Goal: Transaction & Acquisition: Purchase product/service

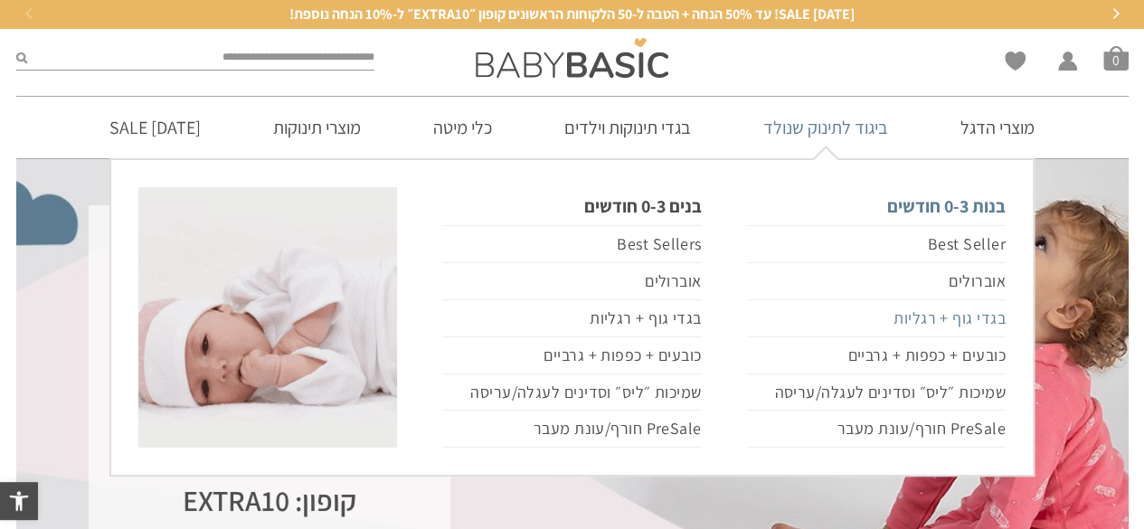
click at [919, 316] on link "בגדי גוף + רגליות" at bounding box center [876, 318] width 259 height 37
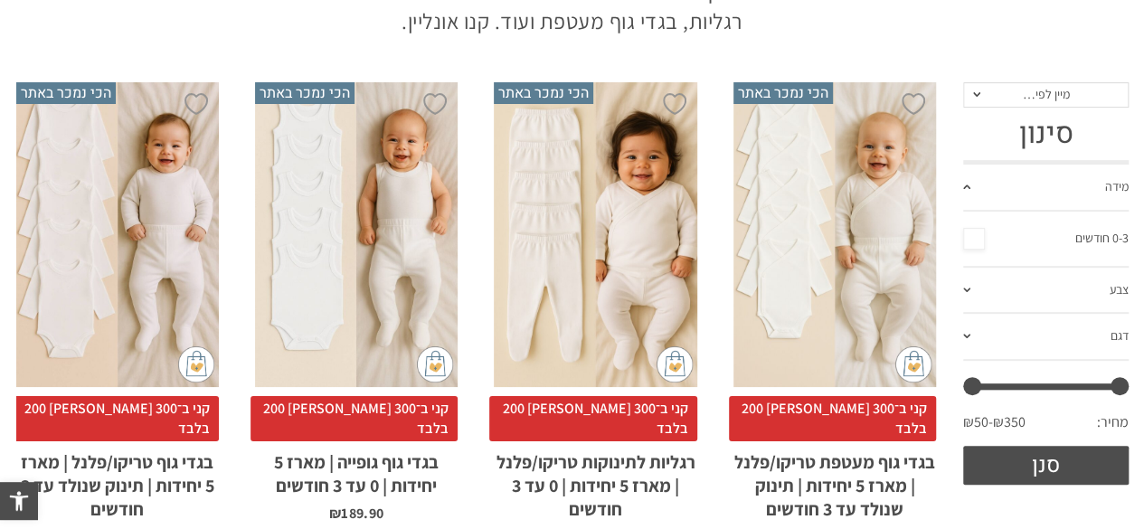
scroll to position [317, 0]
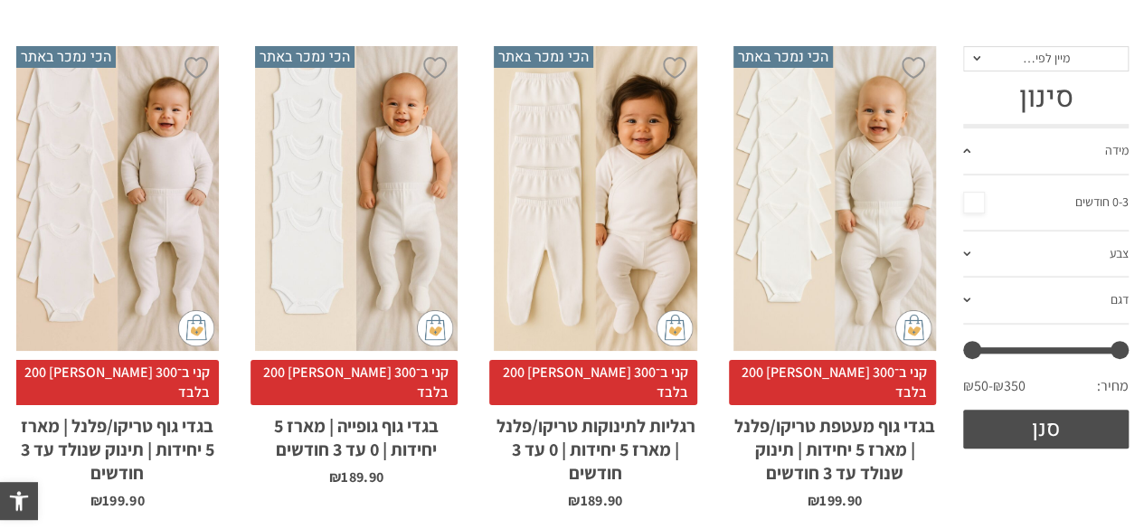
click at [833, 197] on div "x בחירת סוג בד טריקו (עונת מעבר/קיץ) פלנל (חורף)" at bounding box center [835, 198] width 203 height 305
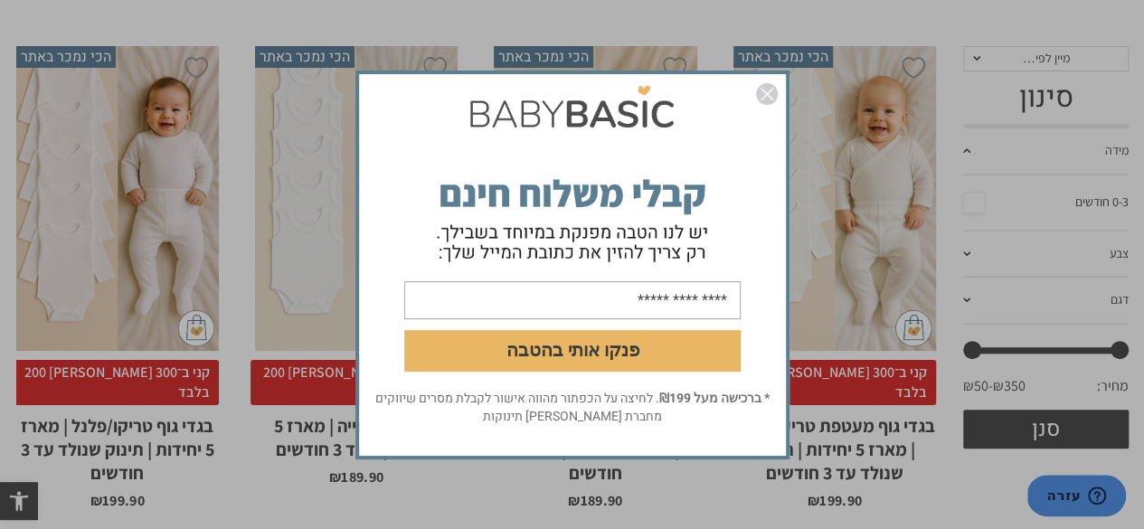
click at [761, 98] on img "סגור" at bounding box center [767, 94] width 22 height 22
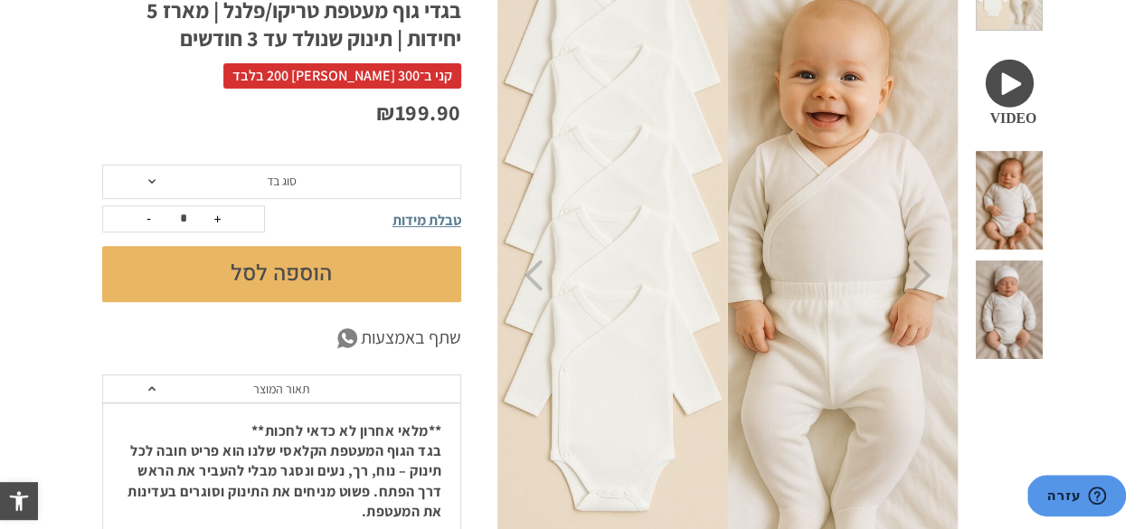
scroll to position [289, 0]
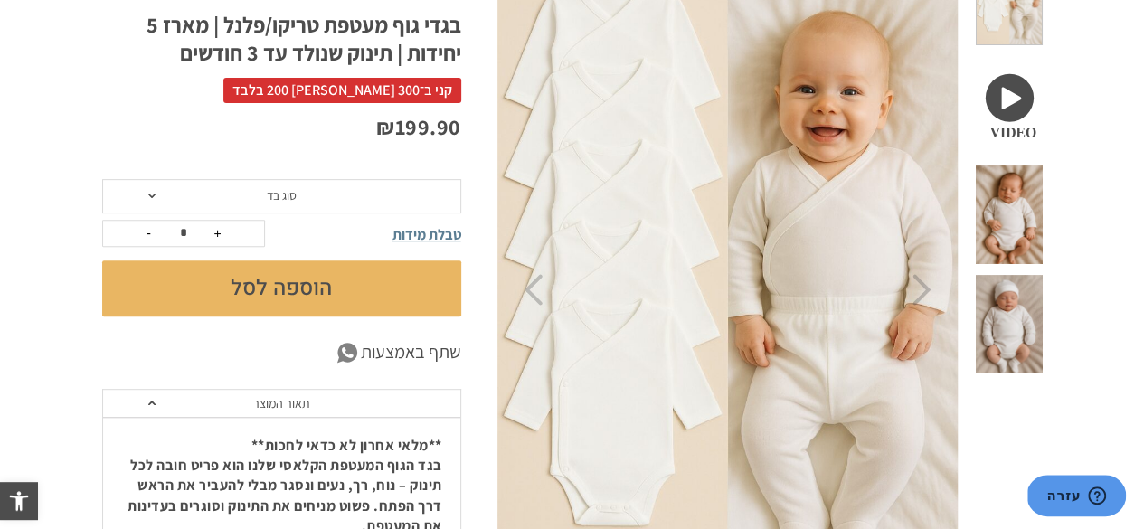
click at [255, 197] on span "סוג בד" at bounding box center [281, 196] width 359 height 34
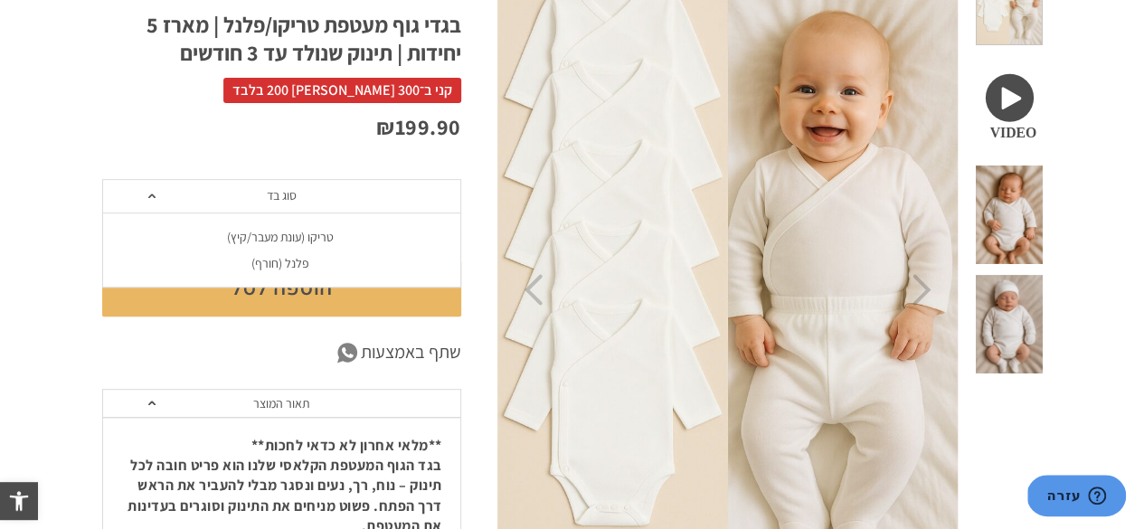
click at [286, 231] on div "טריקו (עונת מעבר/קיץ)" at bounding box center [280, 237] width 359 height 15
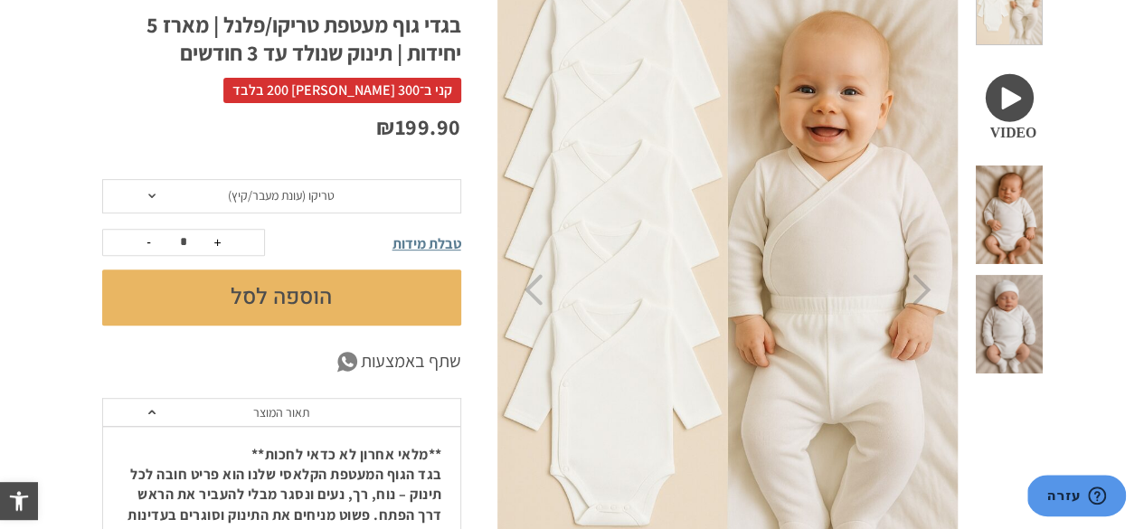
click at [346, 239] on div "טבלת מידות" at bounding box center [380, 242] width 162 height 25
click at [198, 361] on link "שתף באמצעות .fil1 {fill:none} .fil0 {fill:rgb(77 77 77 / 70%)}" at bounding box center [281, 361] width 359 height 27
click at [300, 288] on button "הוספה לסל" at bounding box center [281, 298] width 359 height 56
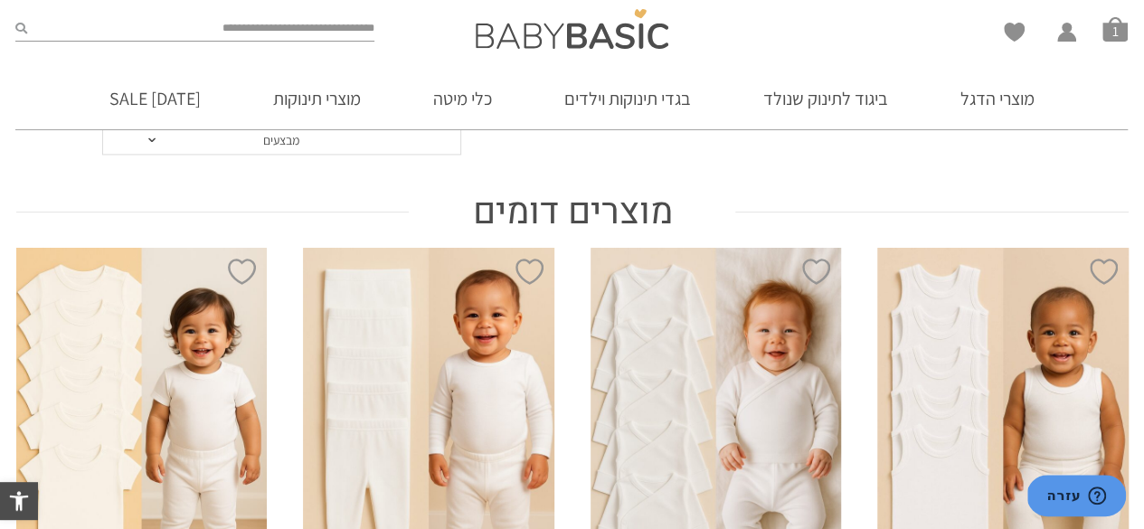
scroll to position [1298, 0]
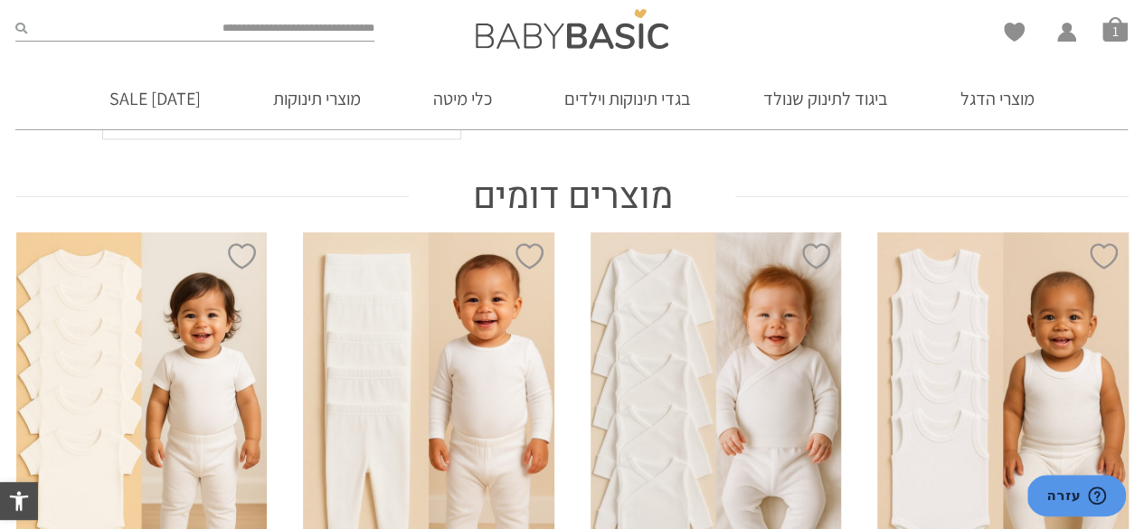
click at [517, 399] on div "x בחירת מידה 0-3m 3-6m 6-12m 12-18m 18-24m 24-30m בחירת סוג בד טריקו (עונת מעבר…" at bounding box center [428, 420] width 251 height 376
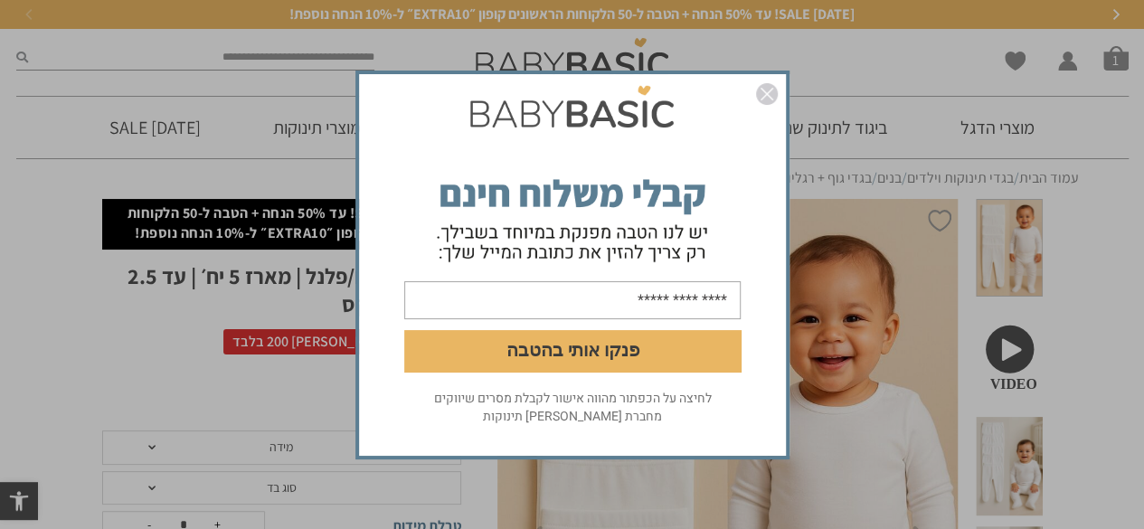
click at [762, 99] on img "סגור" at bounding box center [767, 94] width 22 height 22
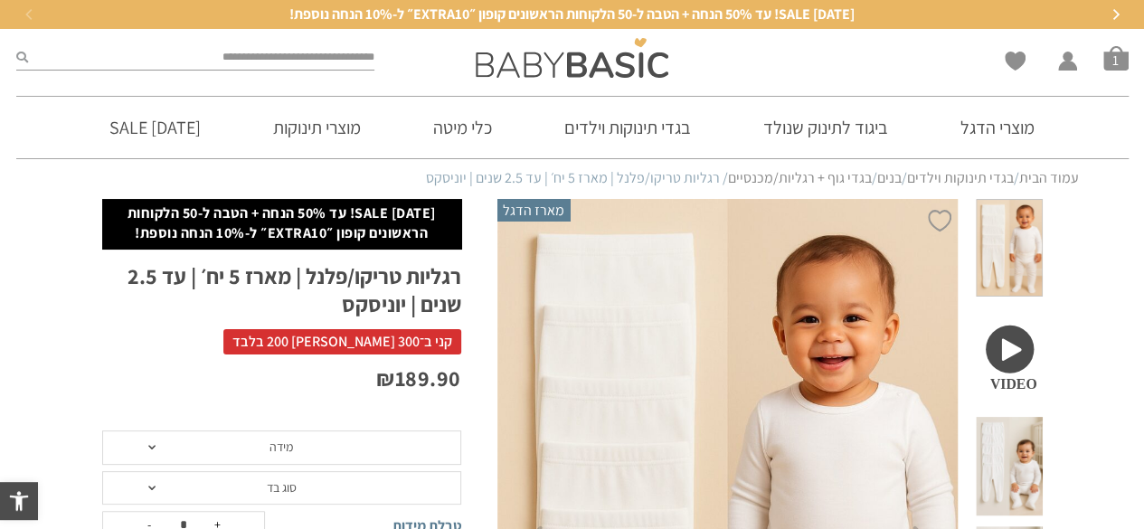
click at [317, 448] on span "מידה" at bounding box center [281, 448] width 359 height 34
click at [278, 481] on div "0-3 חודשים" at bounding box center [280, 488] width 359 height 15
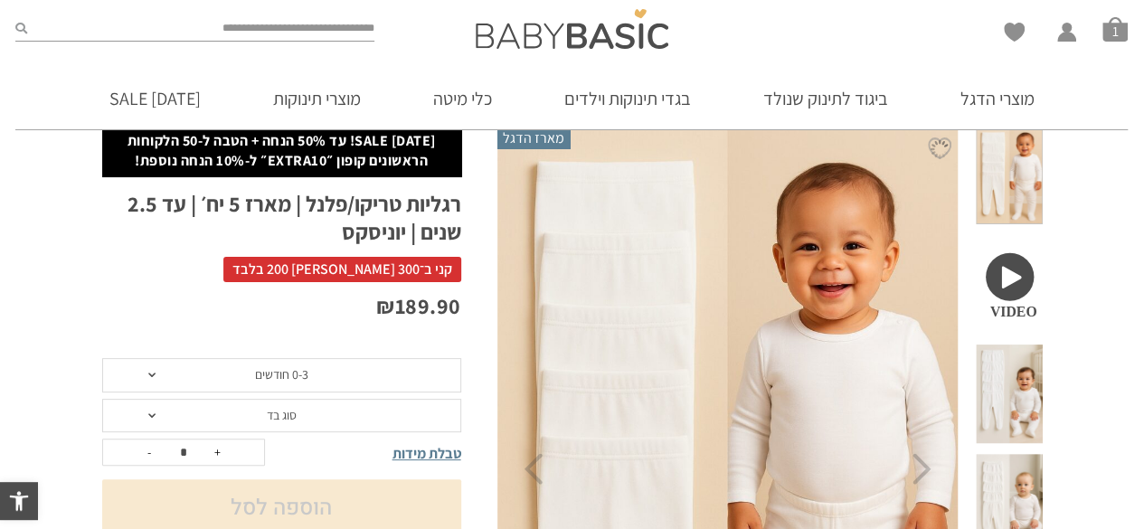
scroll to position [181, 0]
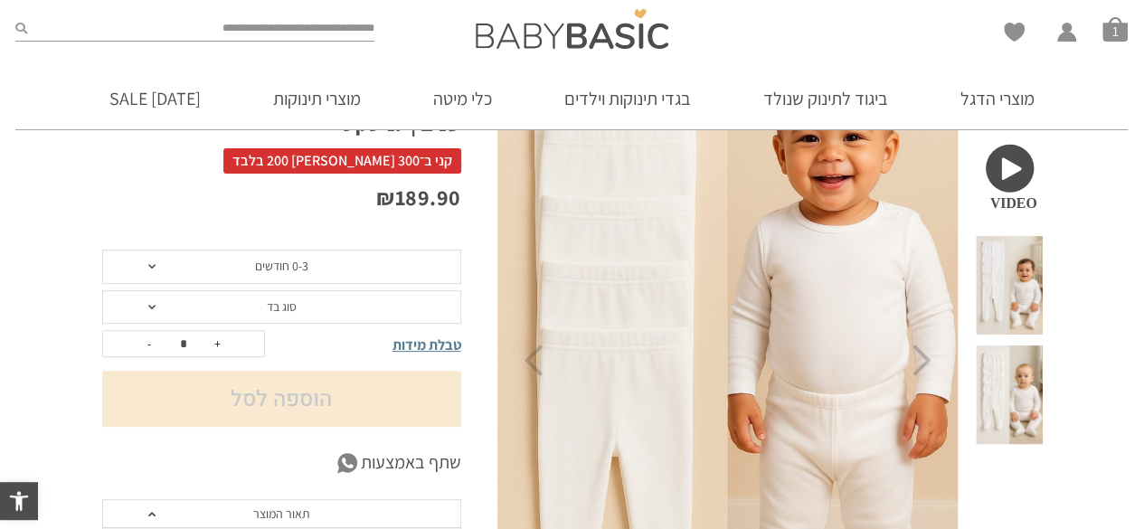
click at [255, 307] on span "סוג בד" at bounding box center [281, 307] width 359 height 34
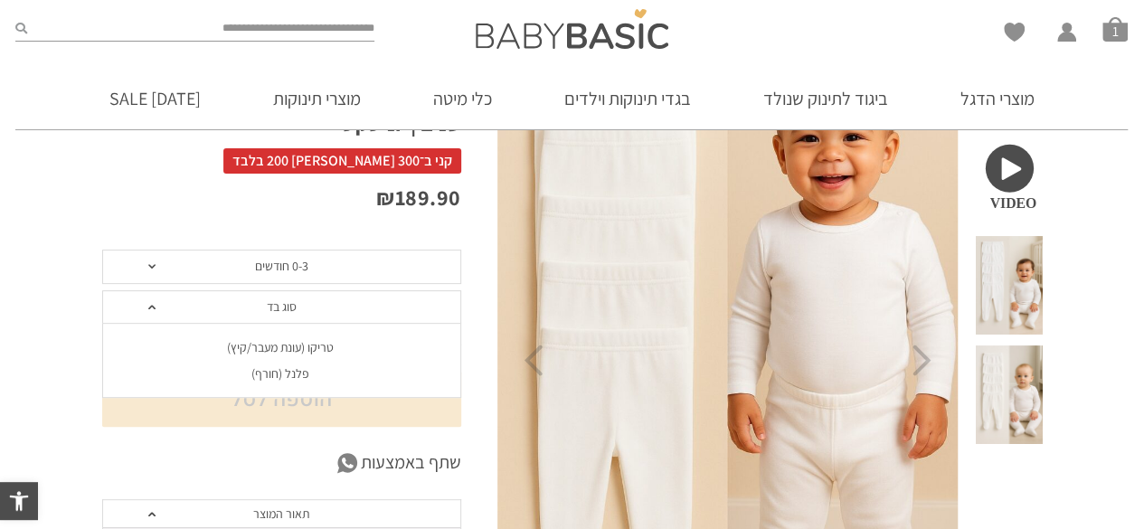
click at [271, 343] on div "טריקו (עונת מעבר/קיץ)" at bounding box center [280, 347] width 359 height 15
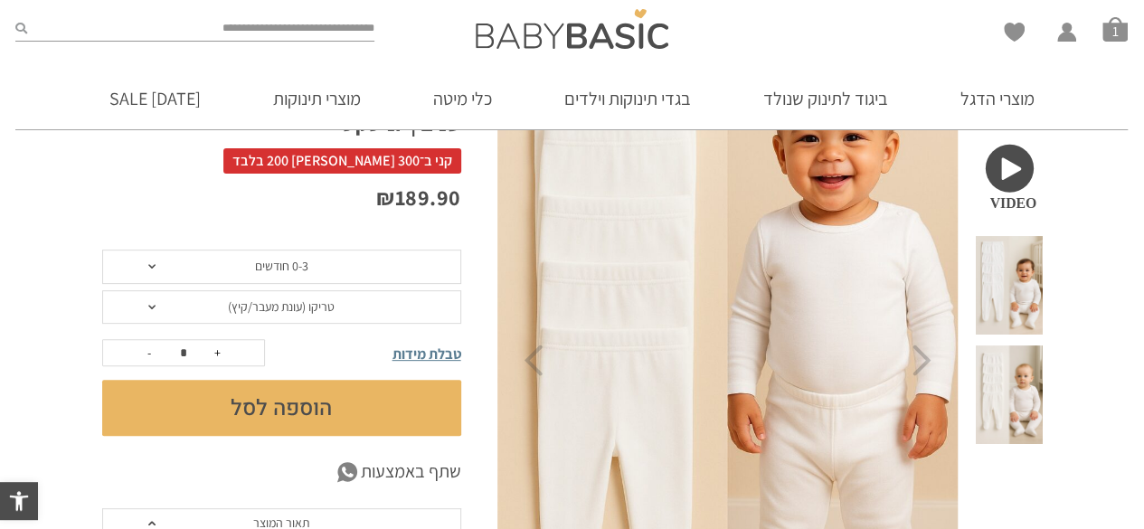
scroll to position [0, 0]
click at [224, 412] on button "הוספה לסל" at bounding box center [281, 408] width 359 height 56
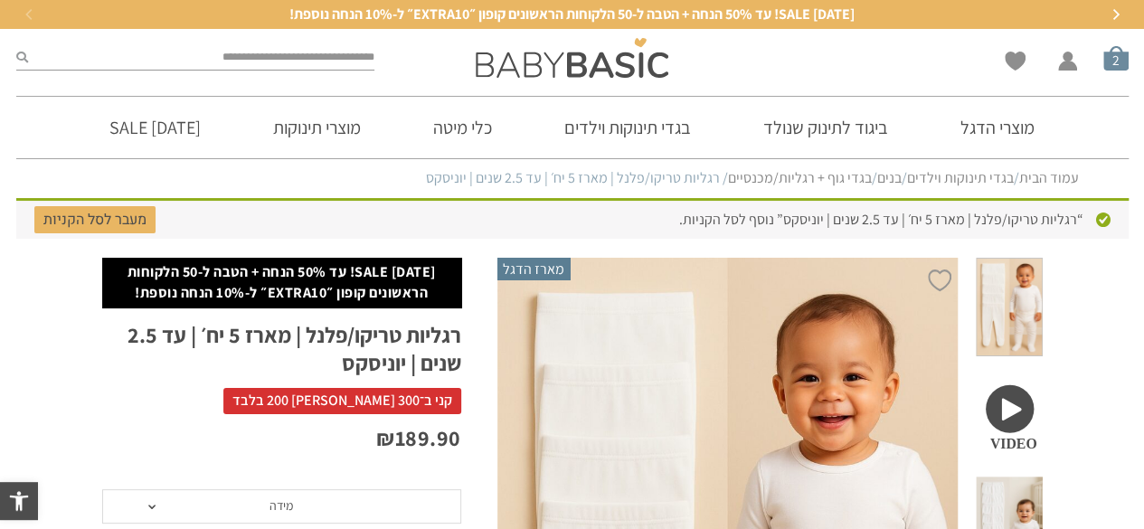
click at [1115, 64] on span "סל קניות" at bounding box center [1115, 57] width 25 height 25
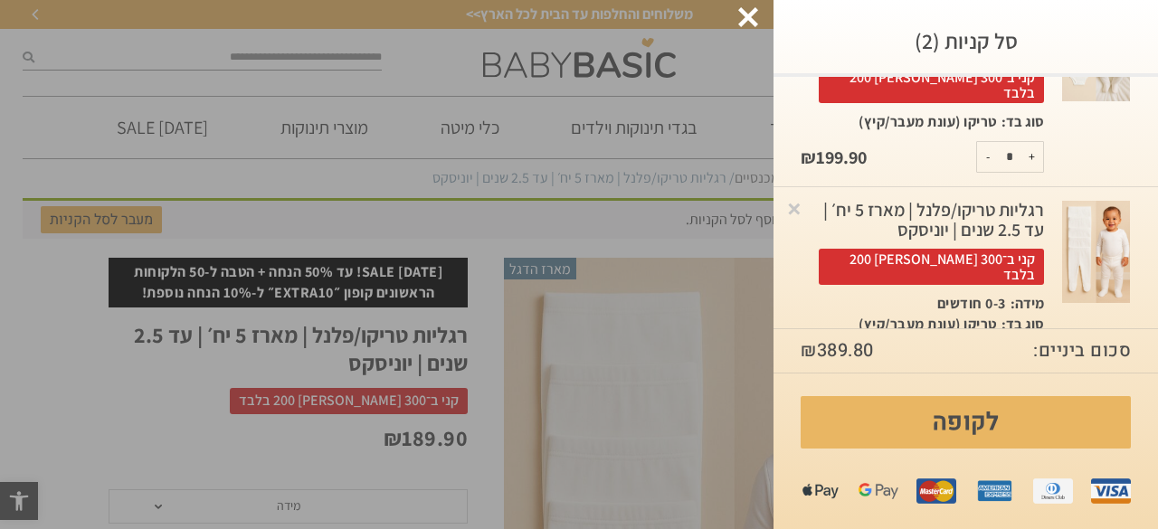
scroll to position [185, 0]
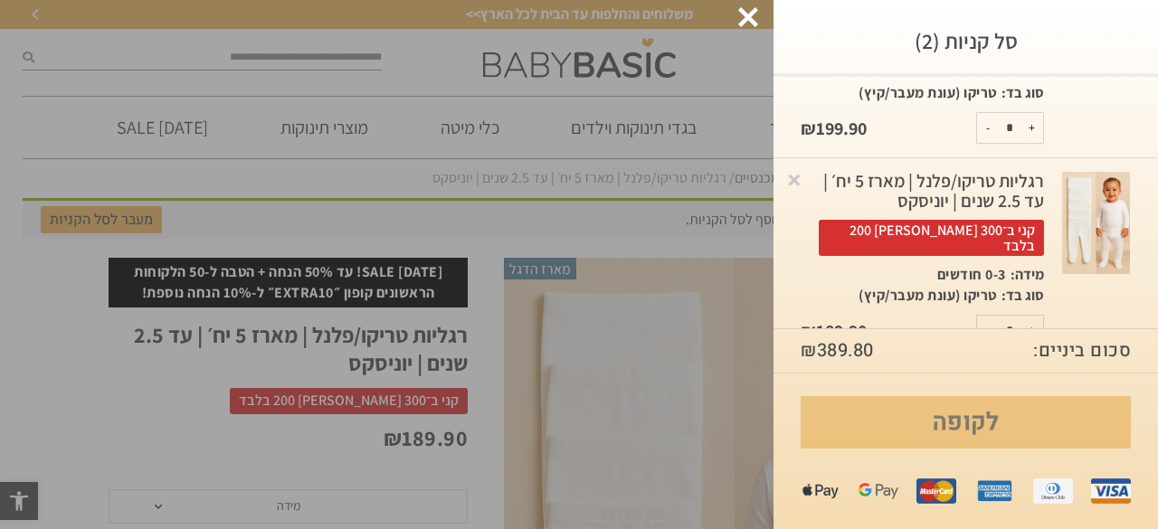
click at [900, 406] on link "לקופה" at bounding box center [965, 422] width 330 height 52
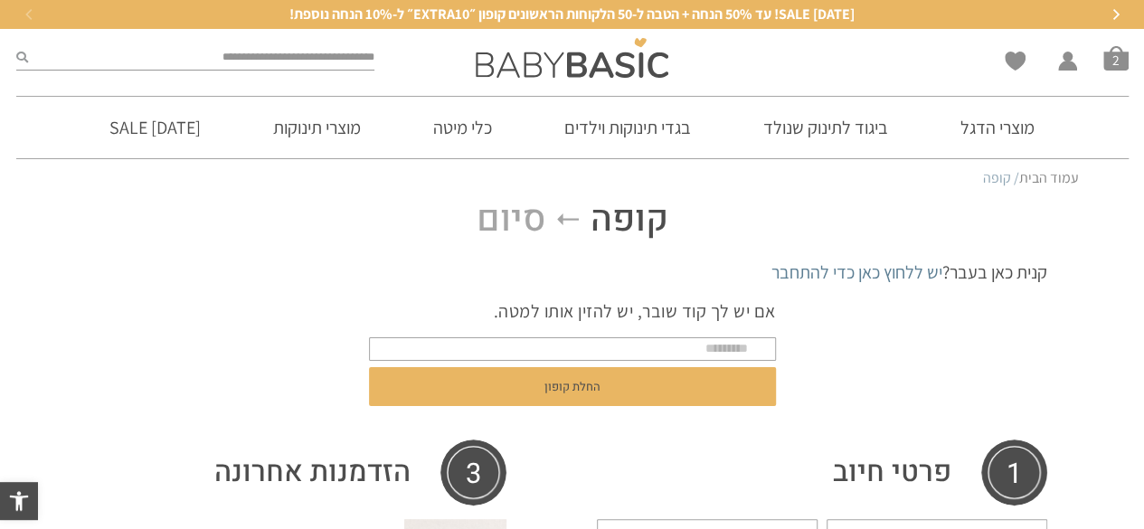
click at [710, 316] on p "אם יש לך קוד שובר, יש להזין אותו למטה." at bounding box center [572, 310] width 407 height 25
click at [692, 341] on input "text" at bounding box center [572, 349] width 407 height 24
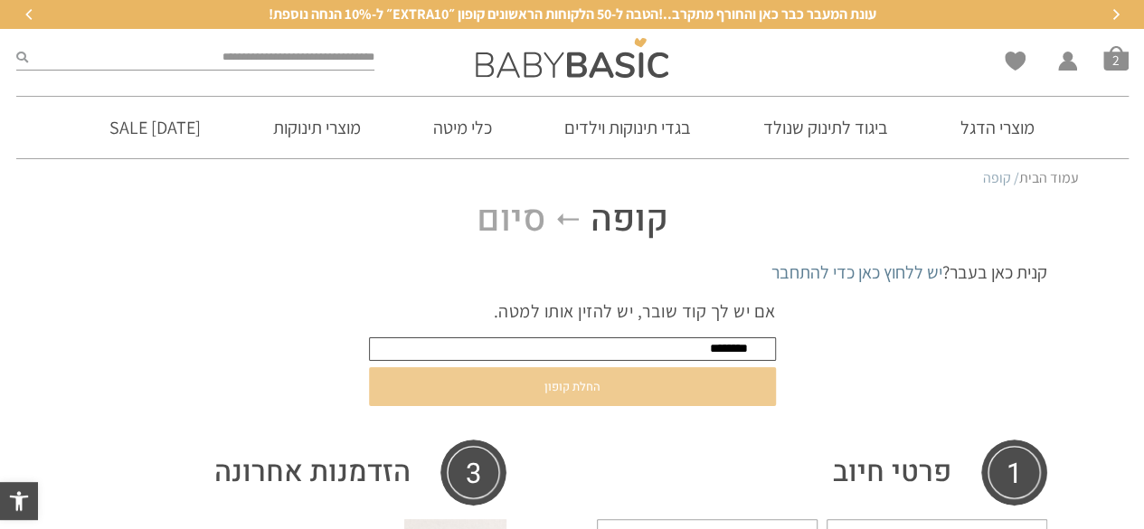
type input "********"
click at [619, 401] on button "החלת קופון" at bounding box center [572, 386] width 407 height 39
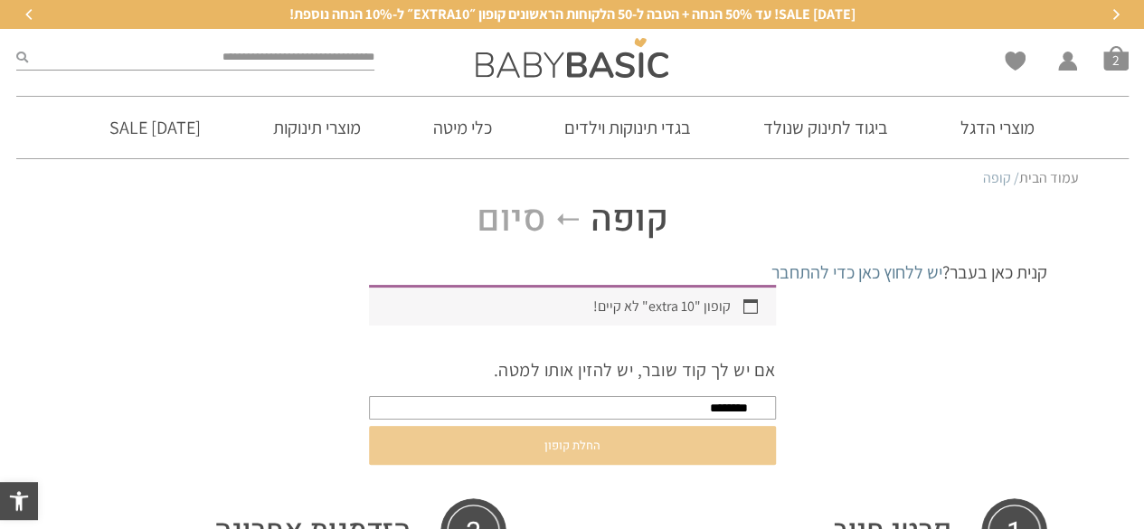
type button "החלת קופון"
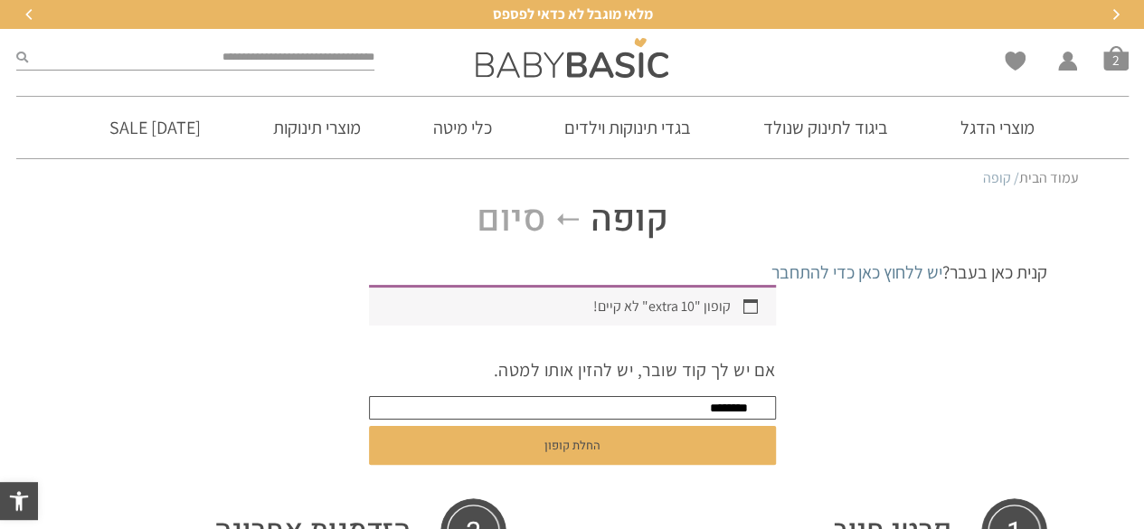
click at [734, 409] on input "********" at bounding box center [572, 408] width 407 height 24
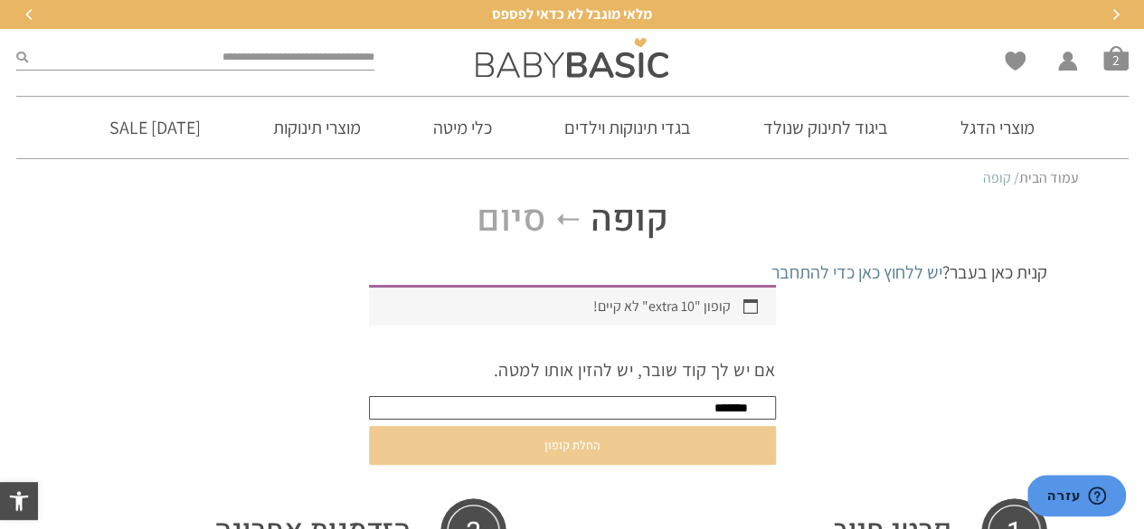
type input "*******"
click at [619, 461] on button "החלת קופון" at bounding box center [572, 445] width 407 height 39
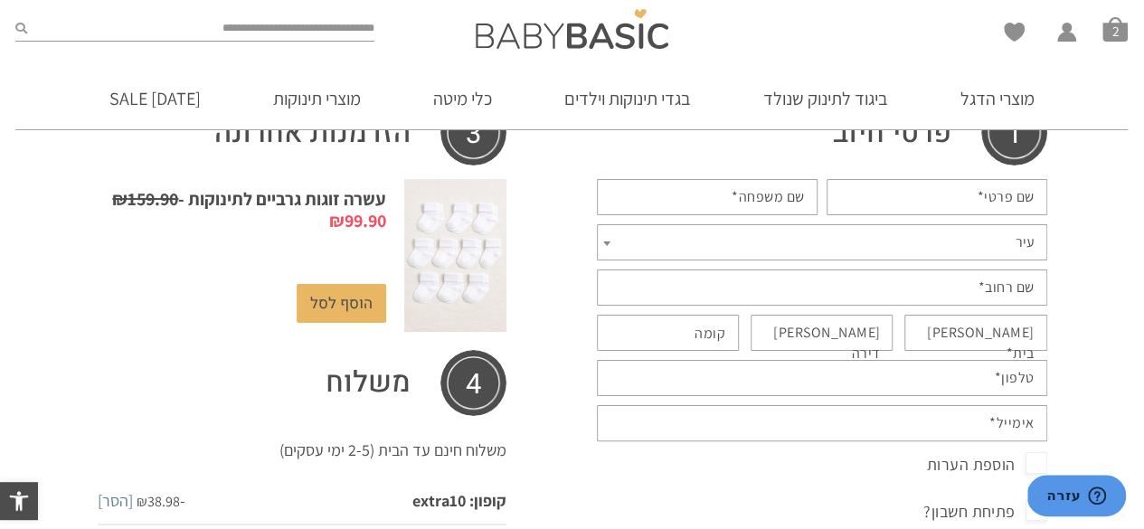
scroll to position [470, 0]
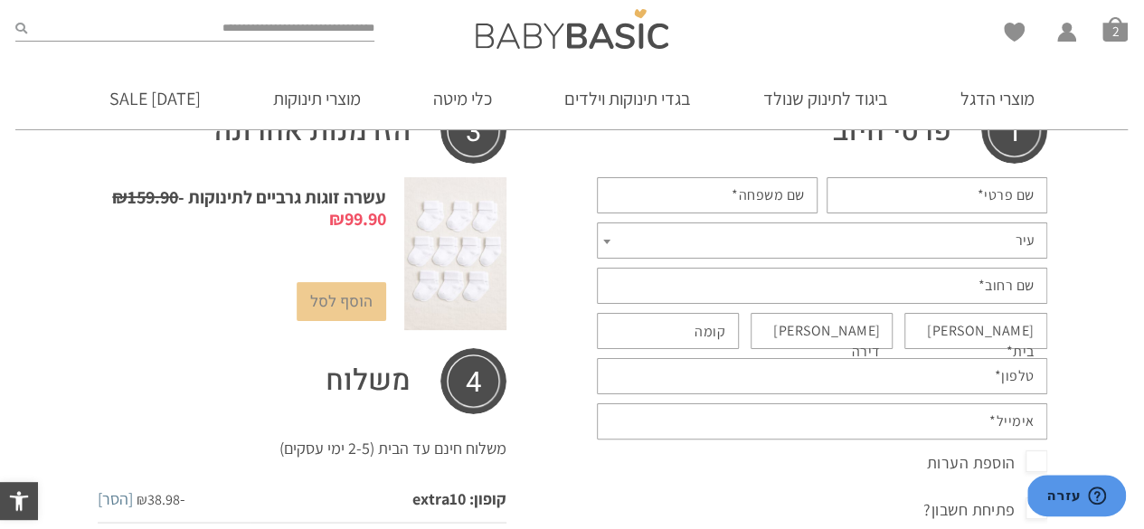
click at [309, 282] on link "הוסף לסל" at bounding box center [342, 301] width 90 height 39
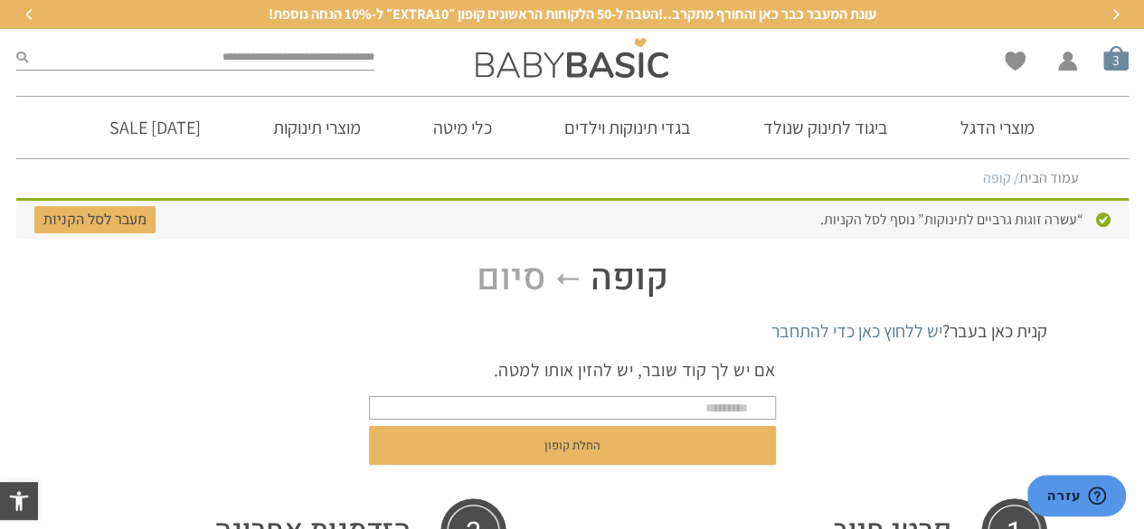
click at [1118, 64] on span "סל קניות" at bounding box center [1115, 57] width 25 height 25
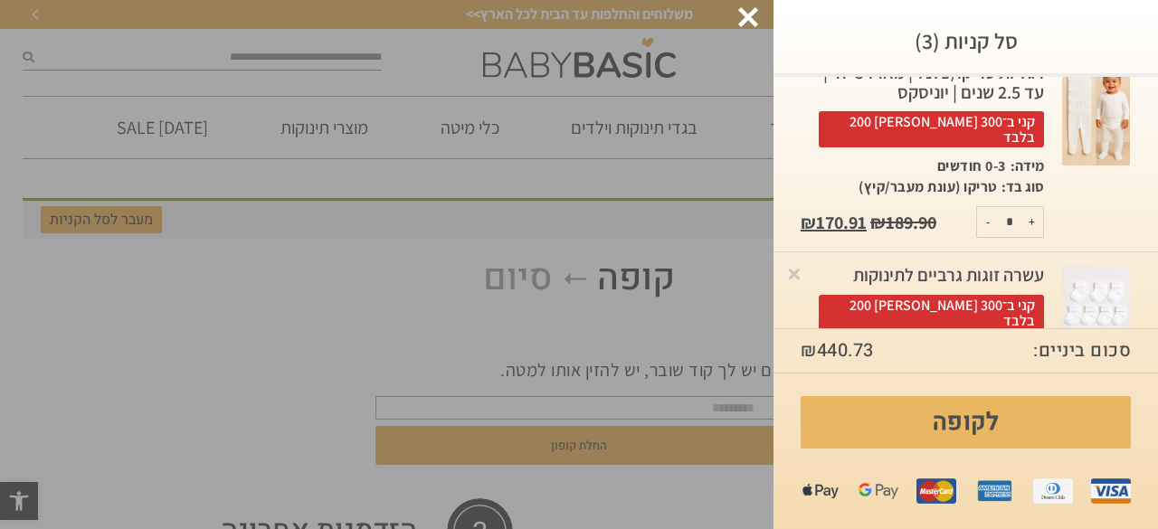
scroll to position [309, 0]
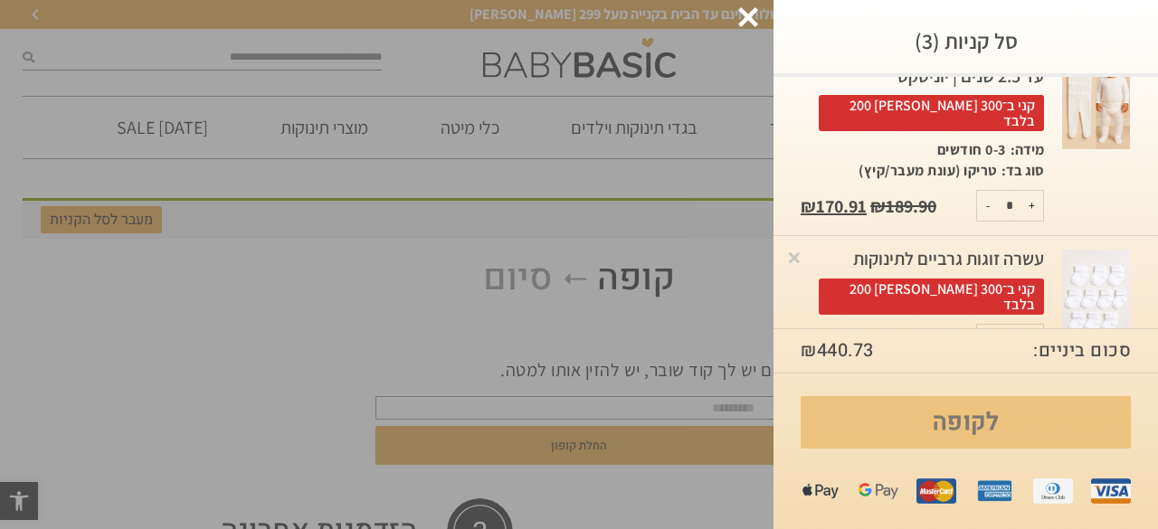
click at [861, 410] on link "לקופה" at bounding box center [965, 422] width 330 height 52
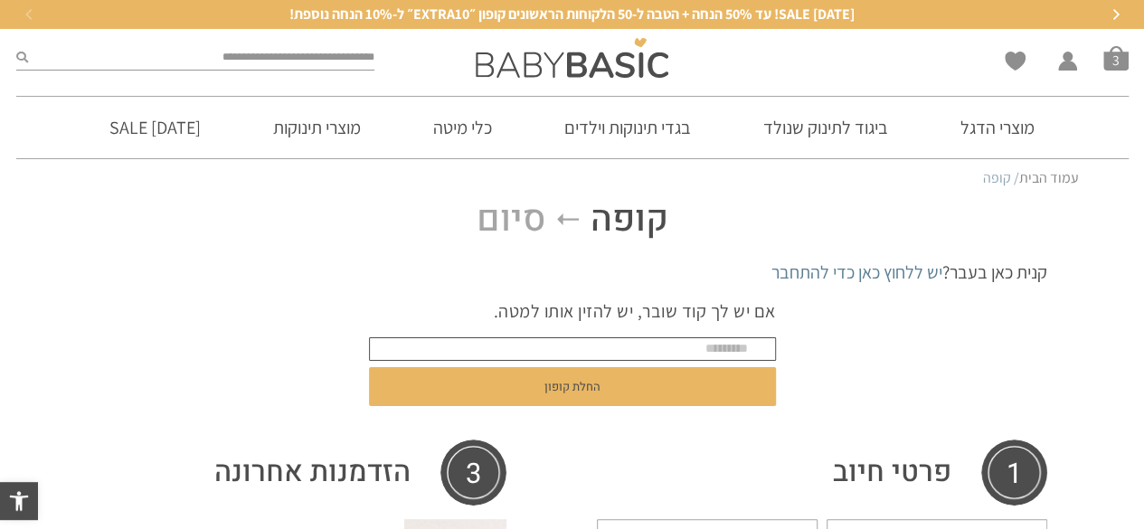
click at [732, 353] on input "text" at bounding box center [572, 349] width 407 height 24
type input "*******"
click at [369, 367] on button "החלת קופון" at bounding box center [572, 386] width 407 height 39
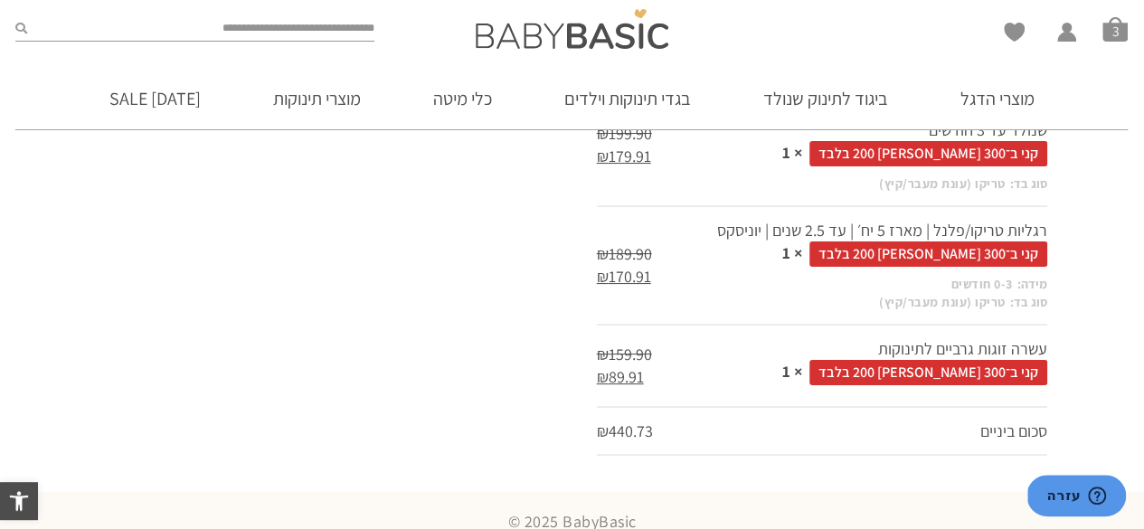
scroll to position [1122, 0]
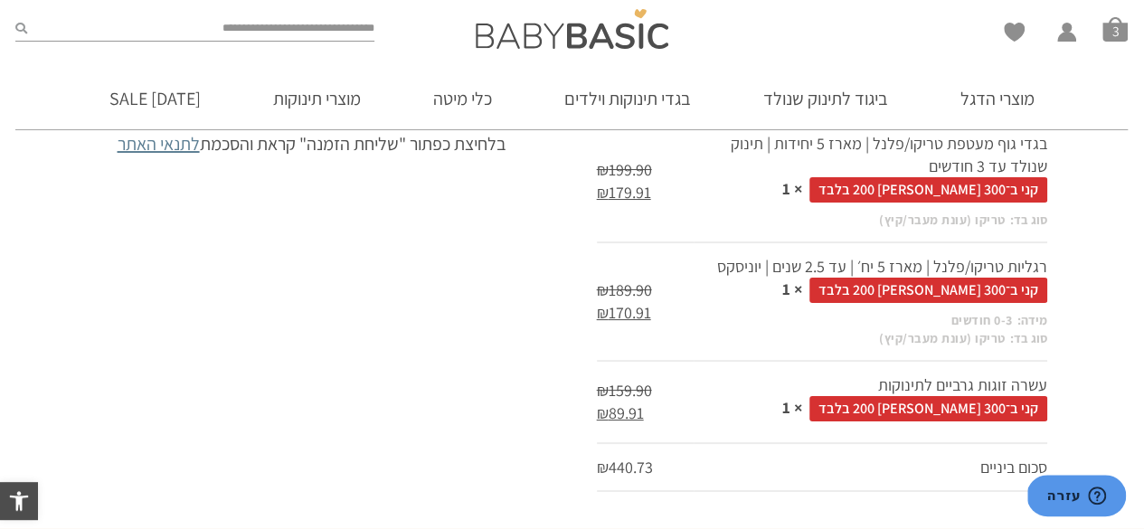
click at [951, 422] on td "עשרה זוגות גרביים לתינוקות קני ב־300 שלמי 200 בלבד × 1" at bounding box center [870, 402] width 353 height 83
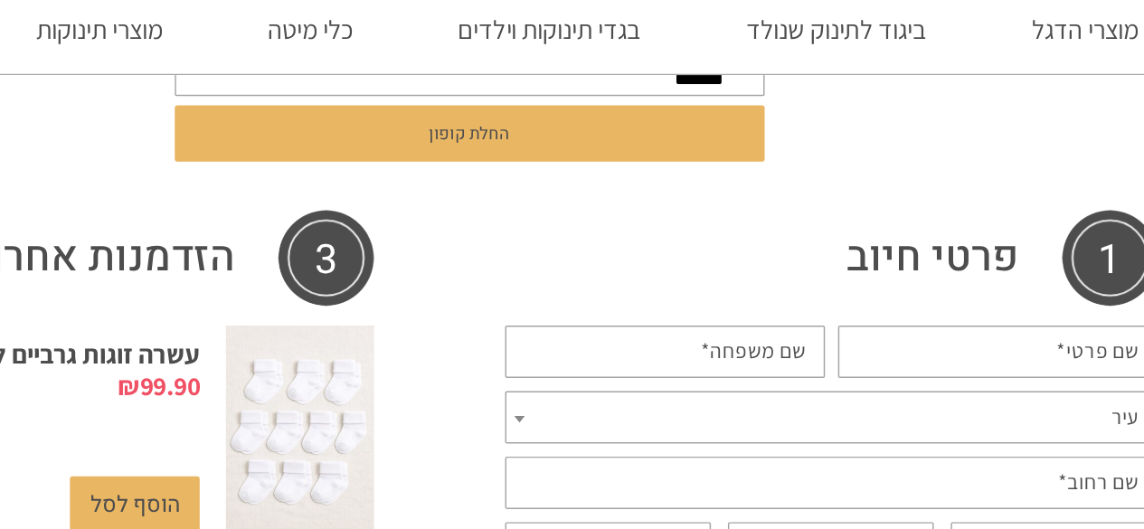
scroll to position [275, 0]
